Goal: Navigation & Orientation: Find specific page/section

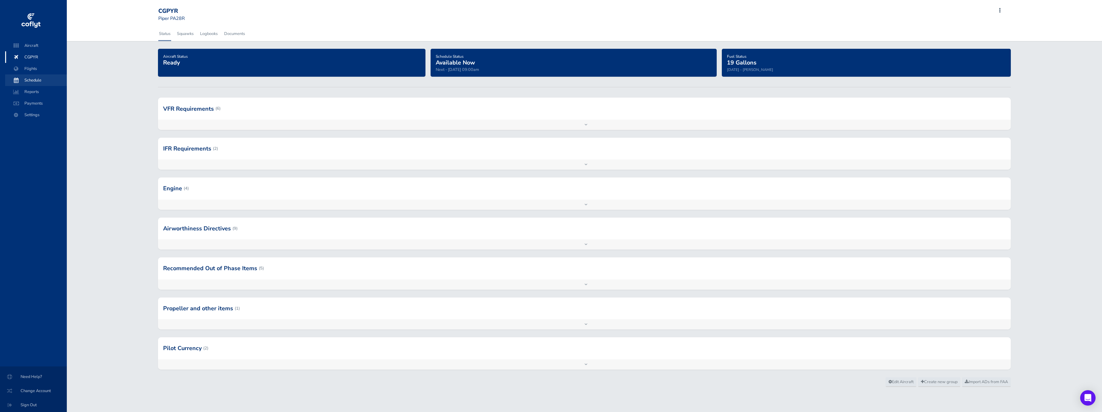
click at [33, 80] on span "Schedule" at bounding box center [36, 80] width 49 height 12
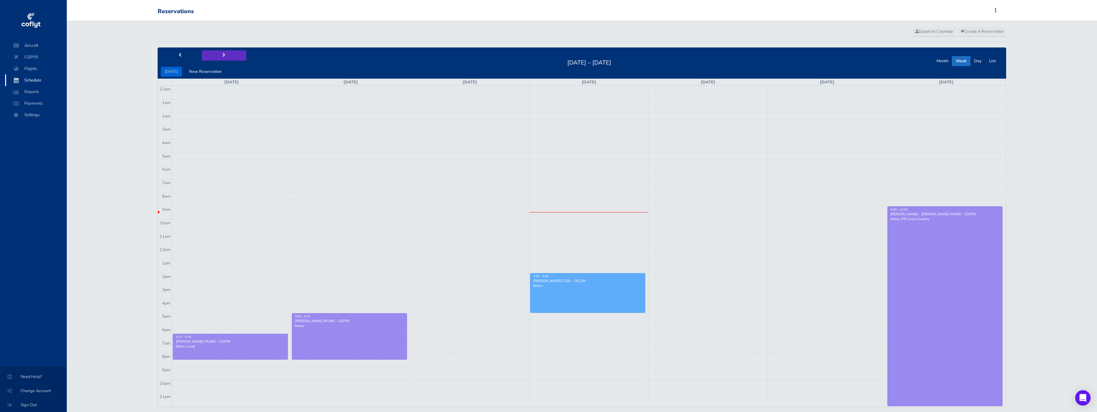
click at [222, 55] on span "next" at bounding box center [223, 55] width 3 height 4
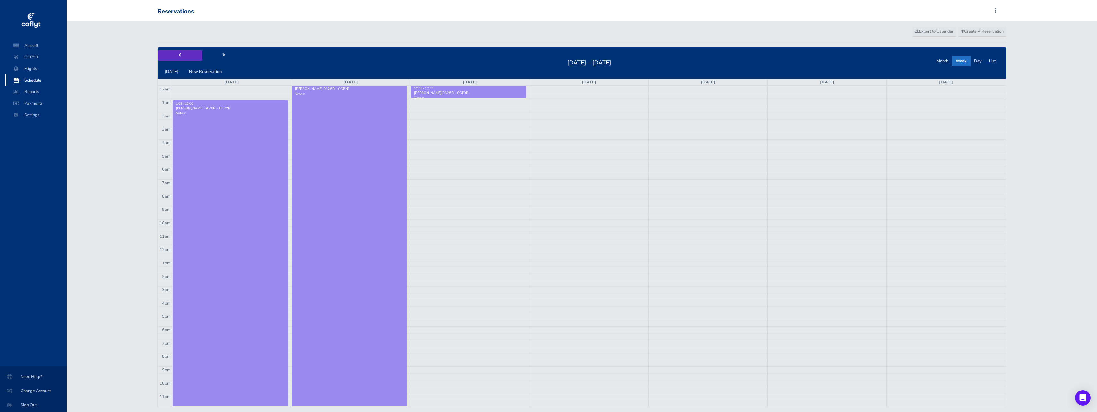
click at [174, 55] on button "prev" at bounding box center [180, 55] width 44 height 10
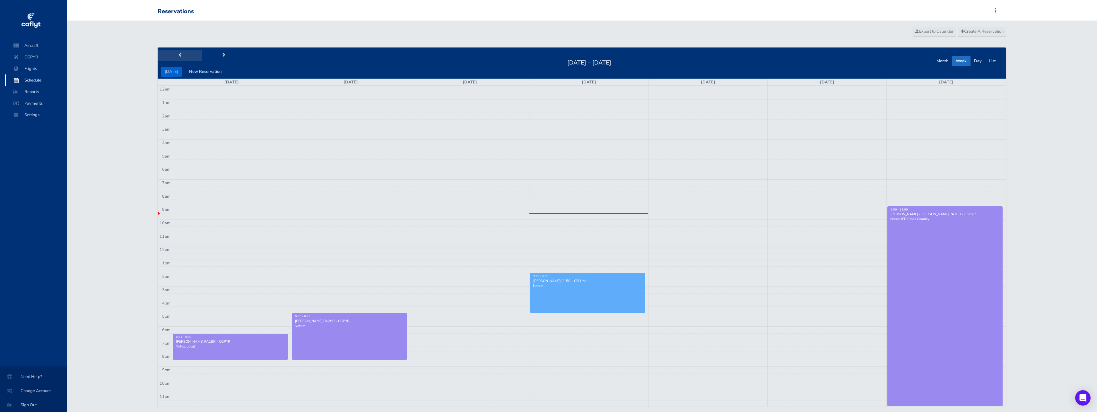
scroll to position [18, 0]
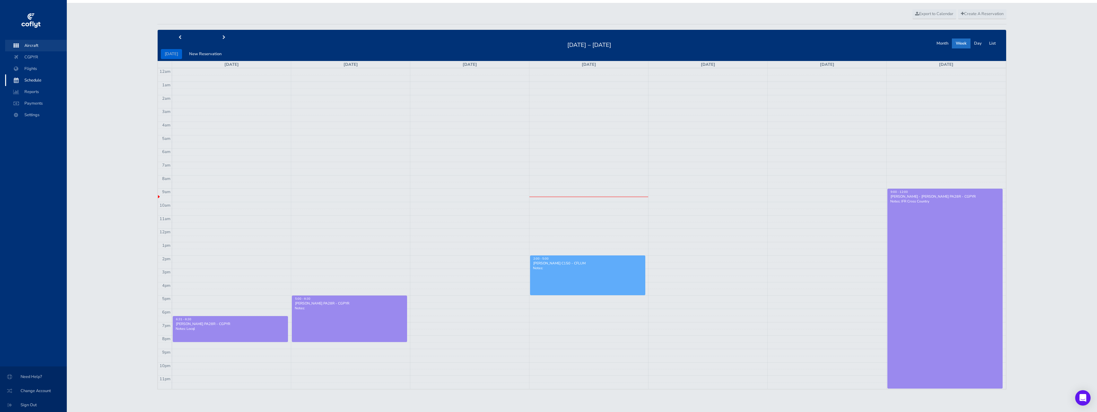
click at [26, 45] on span "Aircraft" at bounding box center [36, 46] width 49 height 12
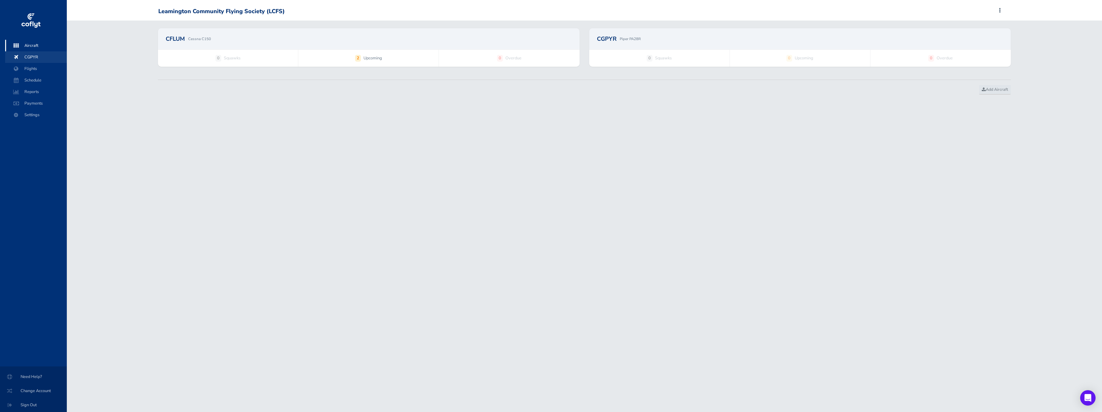
click at [30, 55] on span "CGPYR" at bounding box center [36, 57] width 49 height 12
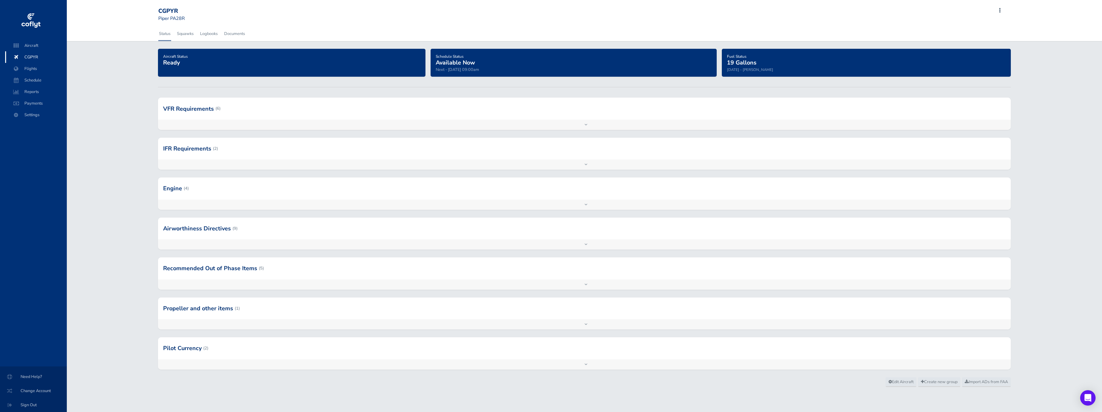
click at [178, 108] on div at bounding box center [584, 109] width 853 height 22
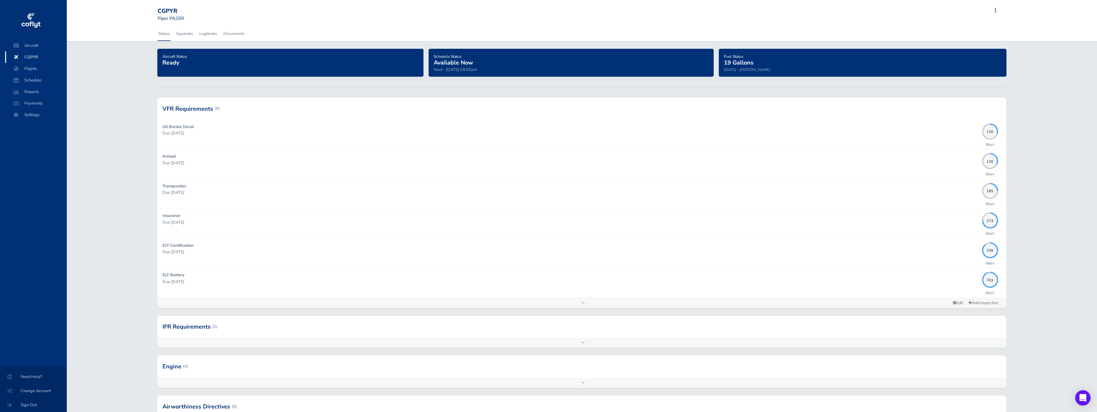
click at [165, 108] on div at bounding box center [581, 109] width 849 height 22
